Goal: Check status: Check status

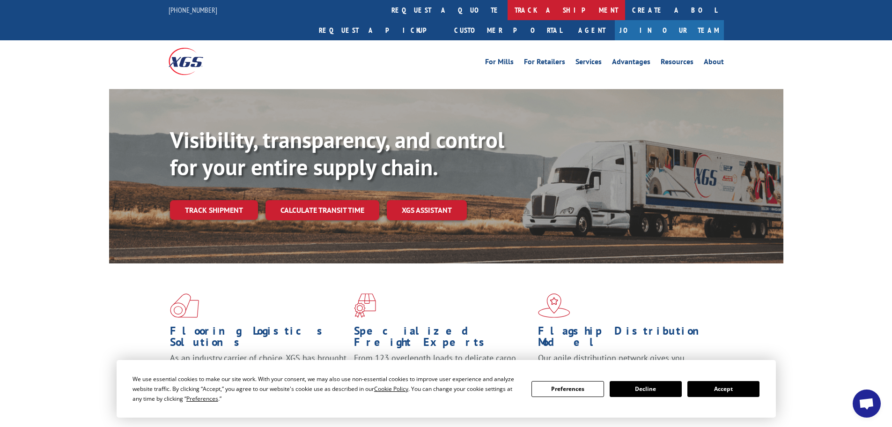
click at [508, 7] on link "track a shipment" at bounding box center [567, 10] width 118 height 20
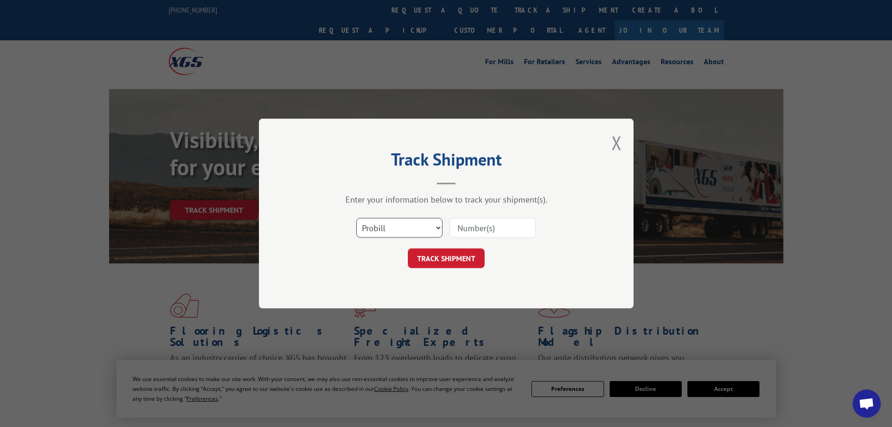
drag, startPoint x: 392, startPoint y: 230, endPoint x: 388, endPoint y: 237, distance: 8.0
click at [392, 230] on select "Select category... Probill BOL PO" at bounding box center [400, 228] width 86 height 20
select select "po"
click at [357, 218] on select "Select category... Probill BOL PO" at bounding box center [400, 228] width 86 height 20
paste input "43533487"
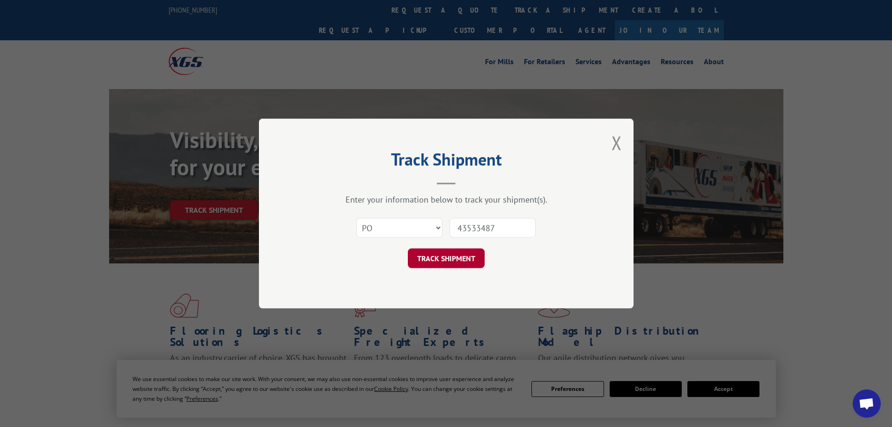
type input "43533487"
click at [459, 265] on button "TRACK SHIPMENT" at bounding box center [446, 258] width 77 height 20
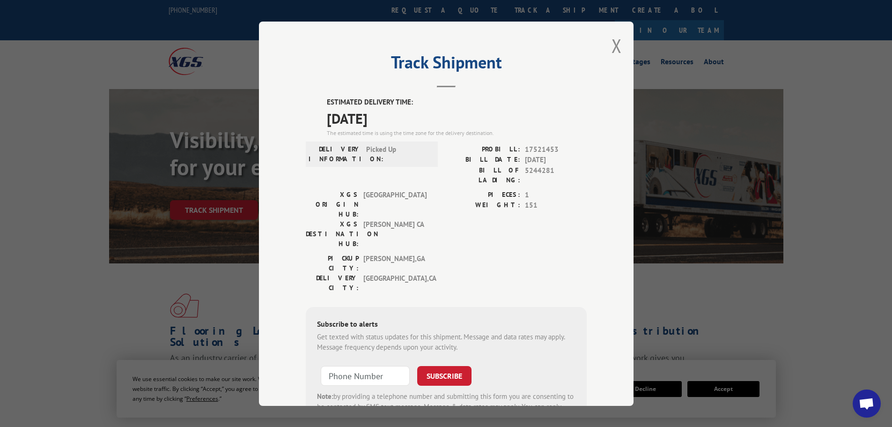
drag, startPoint x: 324, startPoint y: 99, endPoint x: 414, endPoint y: 118, distance: 91.8
click at [414, 118] on div "ESTIMATED DELIVERY TIME: [DATE] The estimated time is using the time zone for t…" at bounding box center [446, 265] width 281 height 337
drag, startPoint x: 379, startPoint y: 107, endPoint x: 392, endPoint y: 112, distance: 13.9
click at [392, 112] on span "[DATE]" at bounding box center [457, 117] width 260 height 21
drag, startPoint x: 317, startPoint y: 100, endPoint x: 412, endPoint y: 126, distance: 98.9
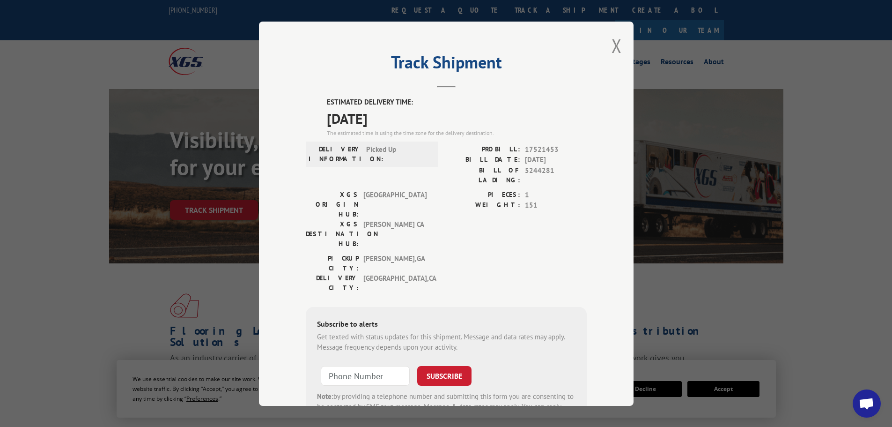
click at [413, 126] on div "ESTIMATED DELIVERY TIME: [DATE] The estimated time is using the time zone for t…" at bounding box center [446, 265] width 281 height 337
copy div "ESTIMATED DELIVERY TIME: [DATE]"
